Goal: Task Accomplishment & Management: Manage account settings

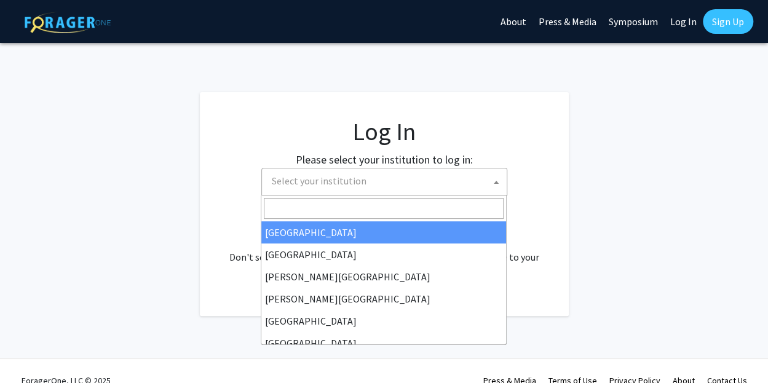
click at [363, 169] on span "Select your institution" at bounding box center [387, 181] width 240 height 25
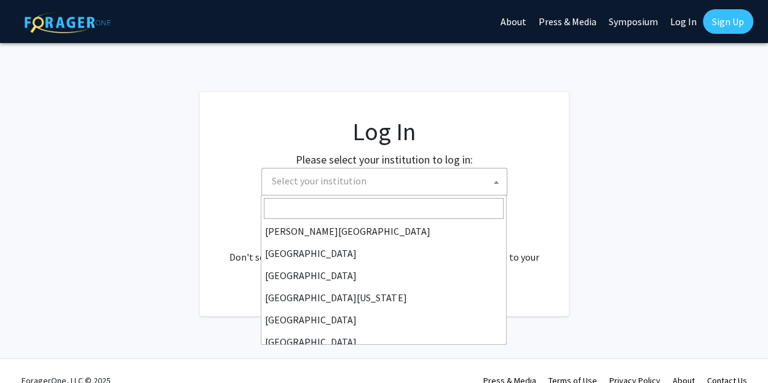
scroll to position [72, 0]
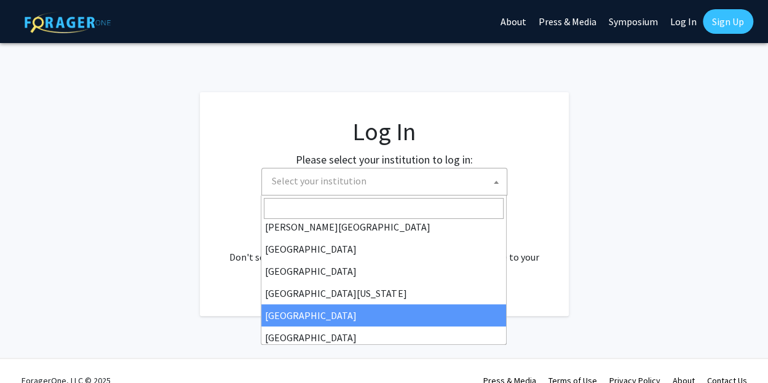
select select "12"
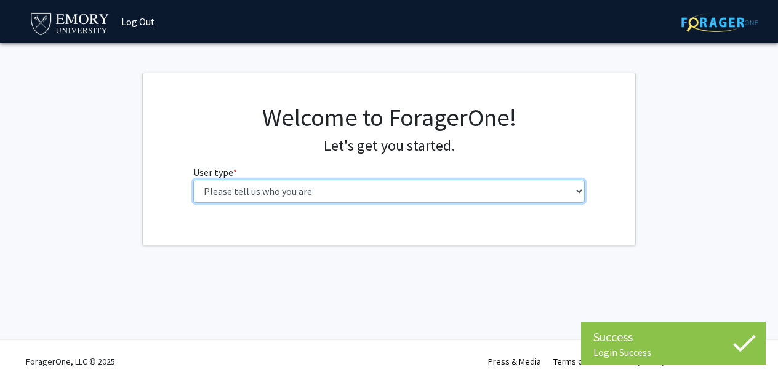
click at [359, 196] on select "Please tell us who you are Undergraduate Student Master's Student Doctoral Cand…" at bounding box center [389, 191] width 392 height 23
select select "5: faculty"
click at [193, 180] on select "Please tell us who you are Undergraduate Student Master's Student Doctoral Cand…" at bounding box center [389, 191] width 392 height 23
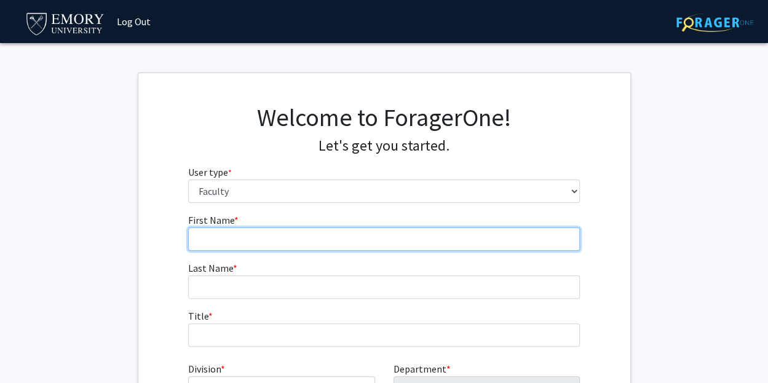
click at [316, 242] on input "First Name * required" at bounding box center [384, 239] width 392 height 23
type input "[PERSON_NAME]"
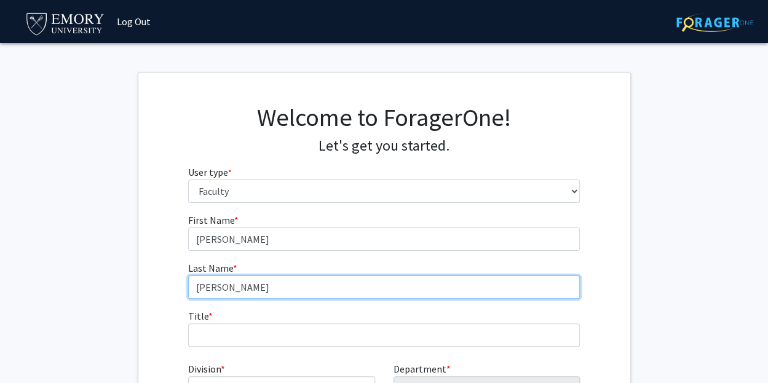
type input "[PERSON_NAME]"
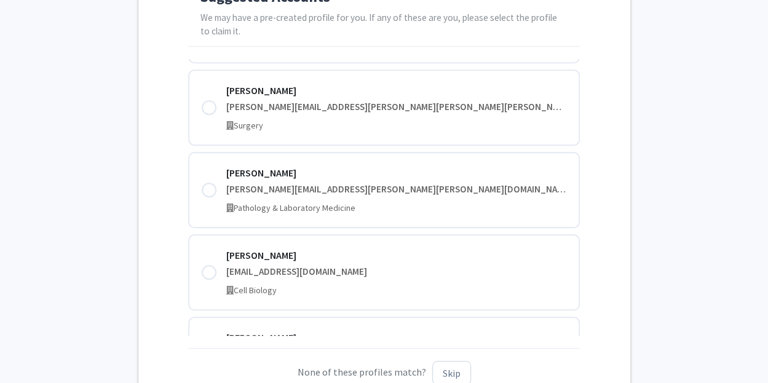
scroll to position [1944, 0]
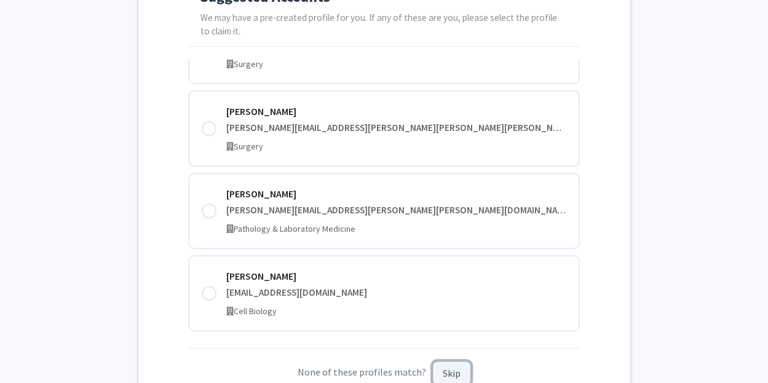
click at [448, 369] on button "Skip" at bounding box center [452, 373] width 39 height 24
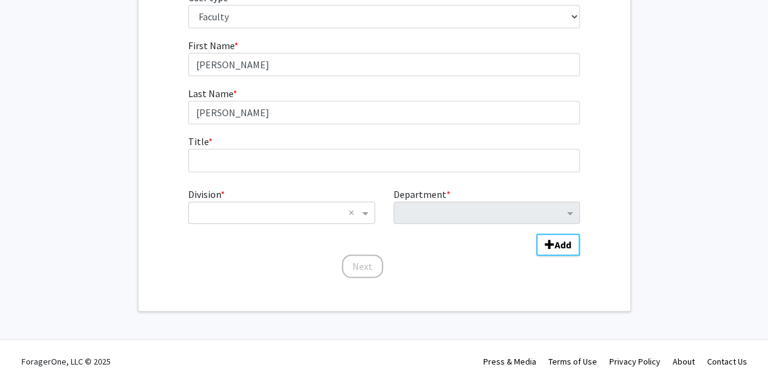
scroll to position [174, 0]
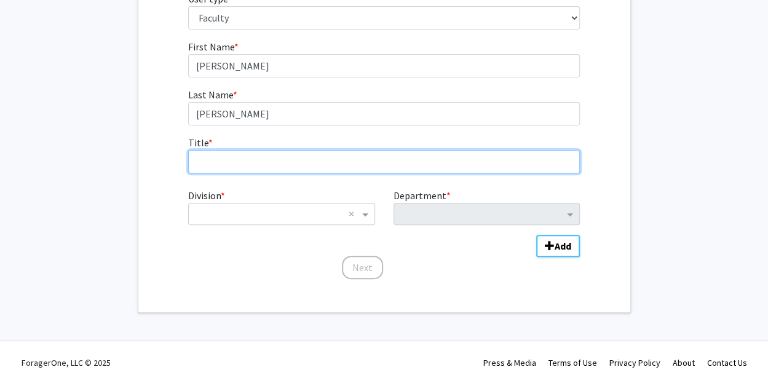
click at [282, 161] on input "Title * required" at bounding box center [384, 161] width 392 height 23
type input "Professor"
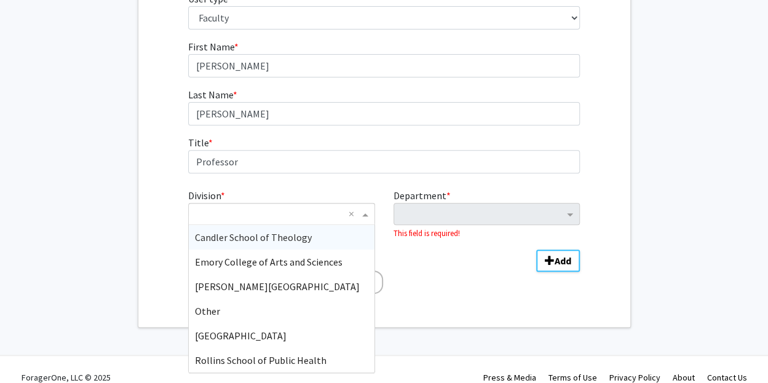
click at [325, 207] on input "Division" at bounding box center [269, 214] width 148 height 15
click at [289, 265] on span "Emory College of Arts and Sciences" at bounding box center [269, 262] width 148 height 12
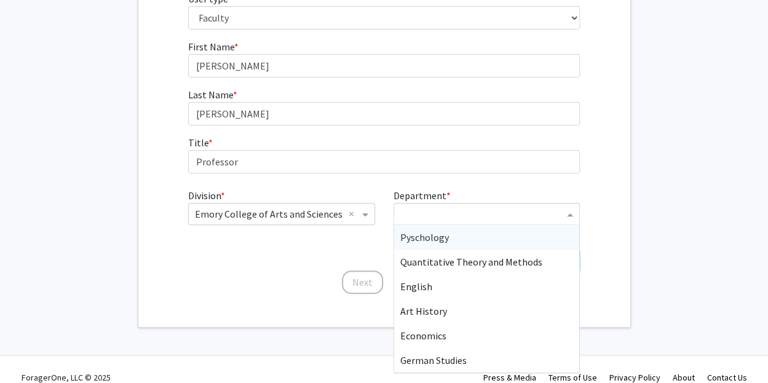
click at [485, 206] on div "Department" at bounding box center [479, 214] width 170 height 20
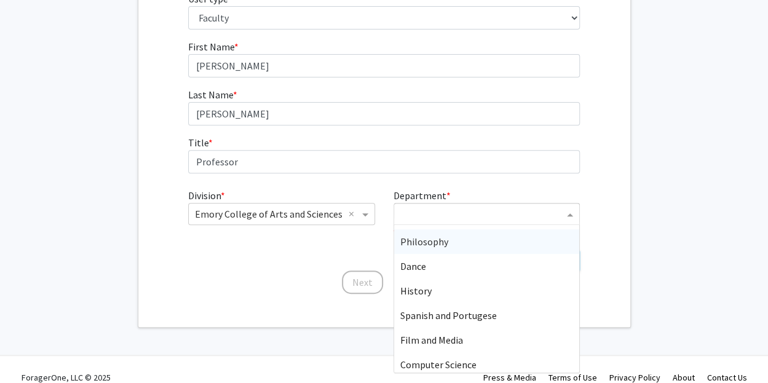
scroll to position [345, 0]
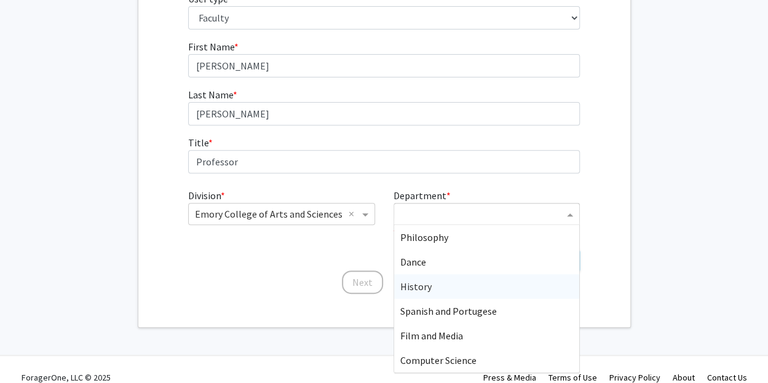
click at [448, 288] on div "History" at bounding box center [486, 286] width 185 height 25
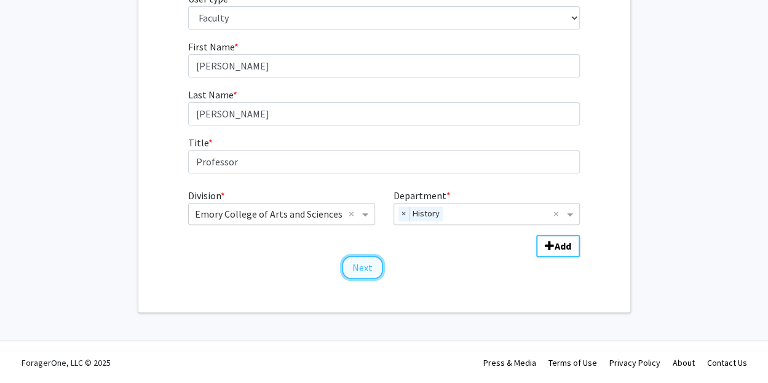
click at [354, 263] on button "Next" at bounding box center [362, 267] width 41 height 23
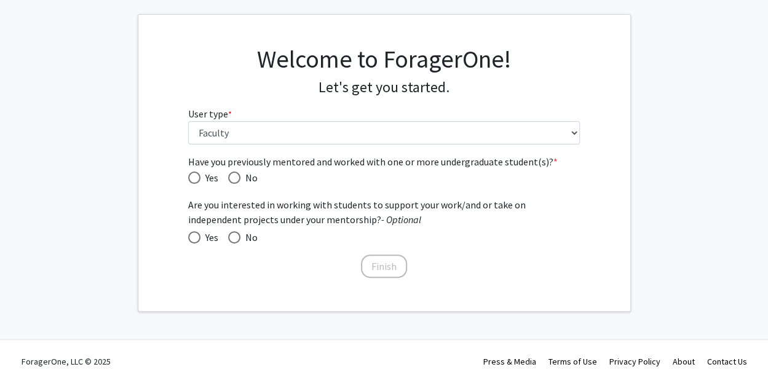
scroll to position [57, 0]
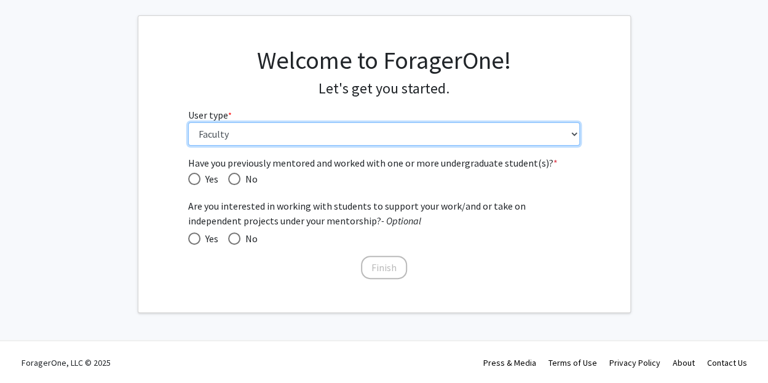
click at [306, 142] on select "Please tell us who you are Undergraduate Student Master's Student Doctoral Cand…" at bounding box center [384, 133] width 392 height 23
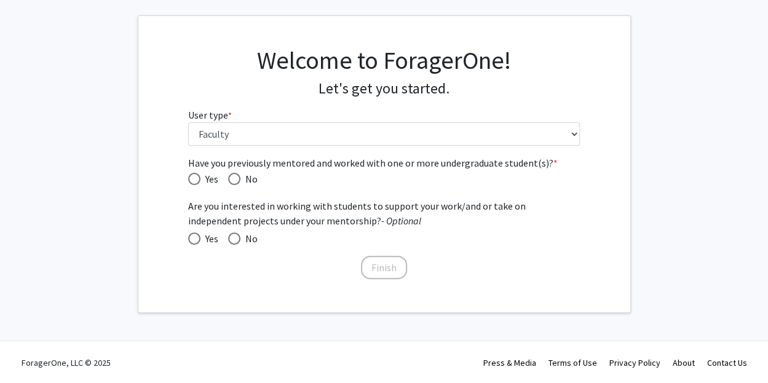
click at [177, 158] on div "Have you previously mentored and worked with one or more undergraduate student(…" at bounding box center [384, 219] width 492 height 126
click at [198, 177] on span "Have you previously mentored and worked with one or more undergraduate student(…" at bounding box center [194, 179] width 12 height 12
click at [198, 177] on input "Yes" at bounding box center [194, 179] width 12 height 12
radio input "true"
click at [194, 239] on span at bounding box center [194, 239] width 12 height 12
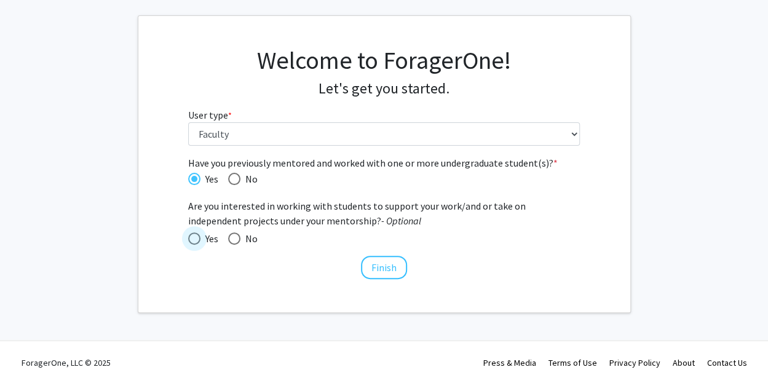
click at [194, 239] on input "Yes" at bounding box center [194, 239] width 12 height 12
radio input "true"
click at [381, 269] on button "Finish" at bounding box center [384, 267] width 46 height 23
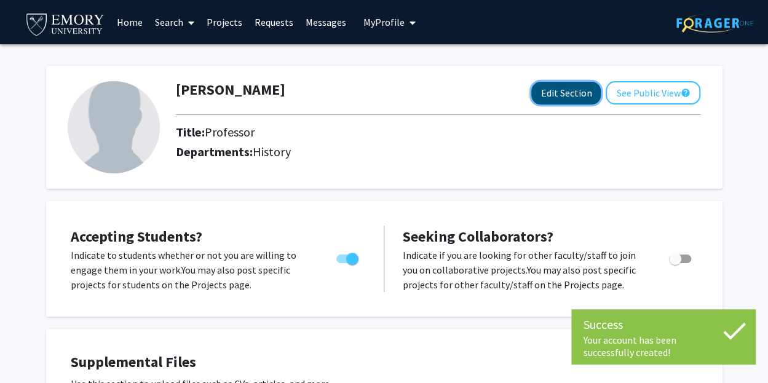
click at [571, 97] on button "Edit Section" at bounding box center [567, 93] width 70 height 23
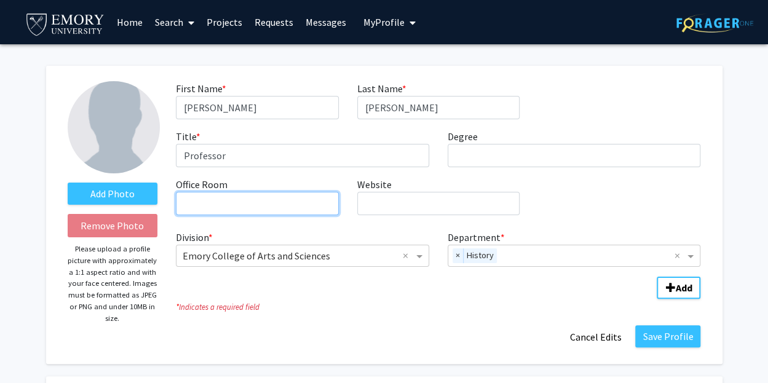
click at [260, 201] on input "Office Room required" at bounding box center [257, 203] width 162 height 23
type input "[PERSON_NAME] 326"
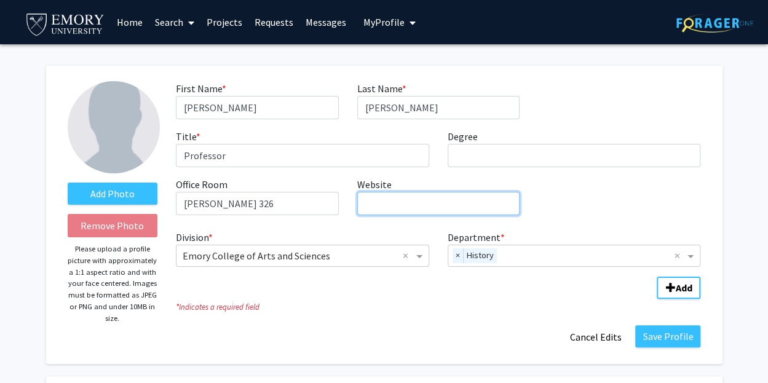
click at [411, 209] on input "Website required" at bounding box center [438, 203] width 162 height 23
paste input "[URL][DOMAIN_NAME][PERSON_NAME]"
type input "[URL][DOMAIN_NAME][PERSON_NAME]"
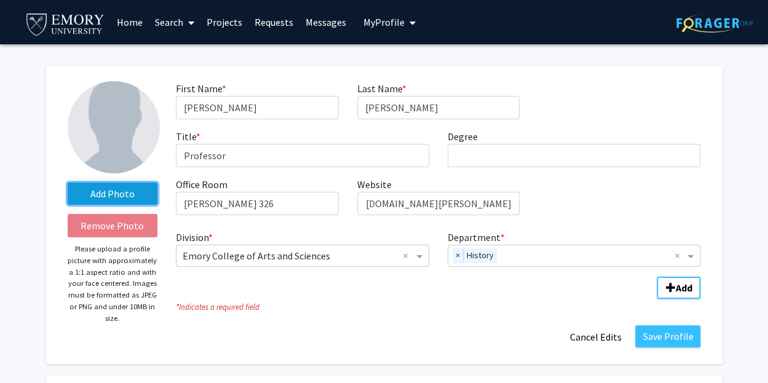
scroll to position [0, 0]
click at [135, 196] on label "Add Photo" at bounding box center [113, 194] width 90 height 22
click at [0, 0] on input "Add Photo" at bounding box center [0, 0] width 0 height 0
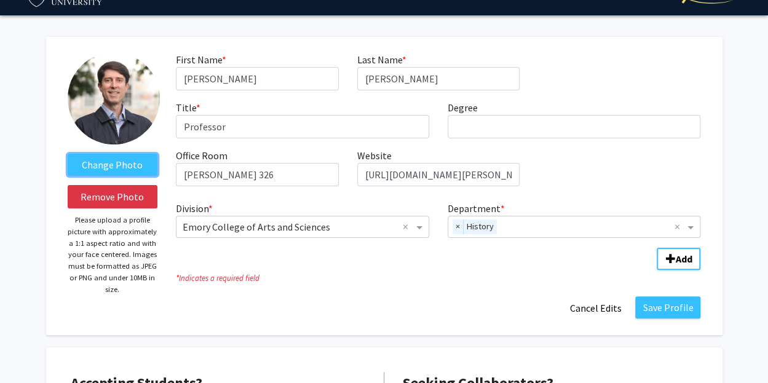
scroll to position [33, 0]
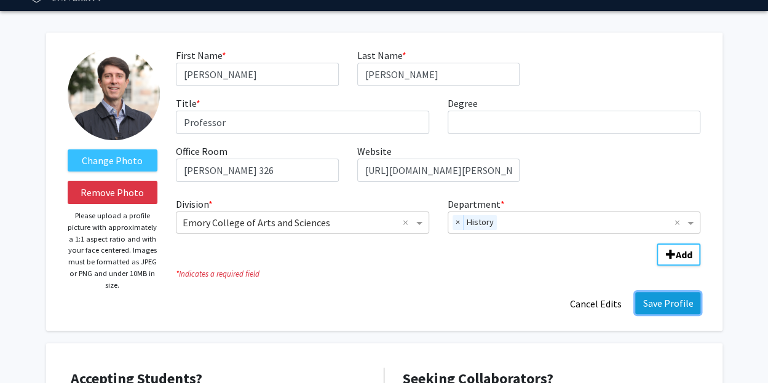
click at [667, 299] on button "Save Profile" at bounding box center [668, 303] width 65 height 22
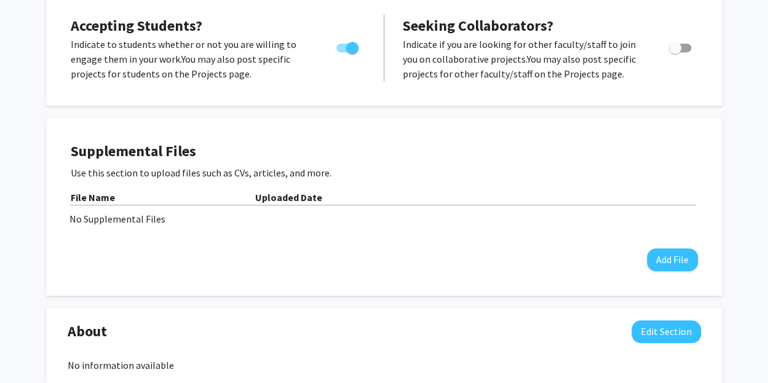
scroll to position [0, 0]
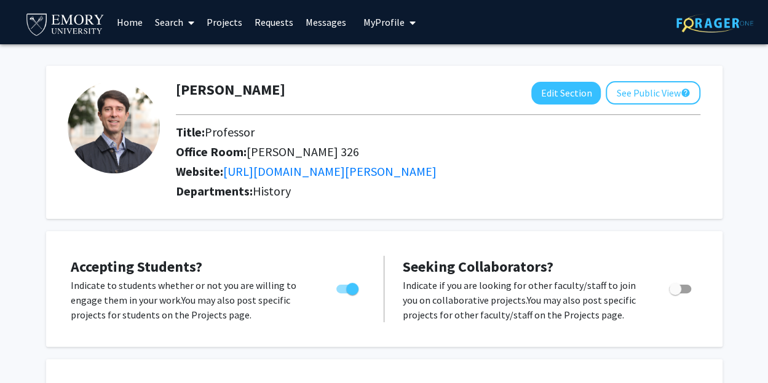
click at [405, 25] on span "My profile dropdown to access profile and logout" at bounding box center [410, 22] width 11 height 43
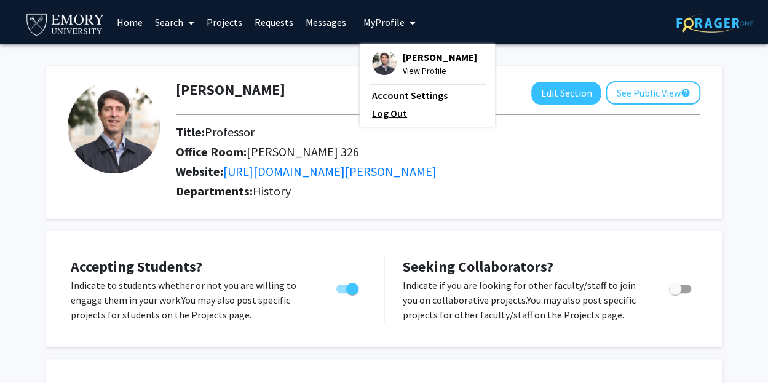
click at [385, 111] on link "Log Out" at bounding box center [427, 113] width 111 height 15
